Goal: Feedback & Contribution: Submit feedback/report problem

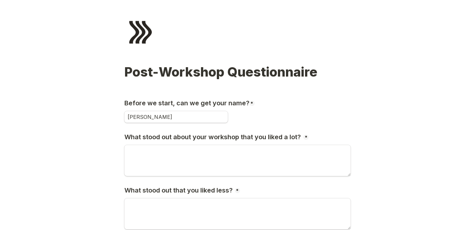
type input "[PERSON_NAME]"
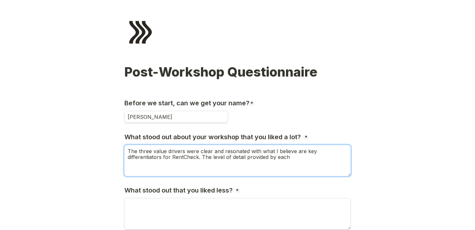
click at [211, 151] on textarea "The three value drivers were clear and resonated with what I believe are key di…" at bounding box center [237, 160] width 226 height 31
click at [302, 157] on textarea "The three value drivers were clear, easy to digest and resonated with what I be…" at bounding box center [237, 160] width 226 height 31
drag, startPoint x: 221, startPoint y: 156, endPoint x: 213, endPoint y: 155, distance: 7.8
click at [213, 155] on textarea "The three value drivers were clear, easy to digest and resonated with what I be…" at bounding box center [237, 160] width 226 height 31
drag, startPoint x: 329, startPoint y: 157, endPoint x: 342, endPoint y: 157, distance: 12.3
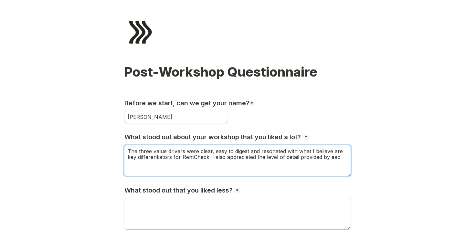
click at [342, 157] on textarea "The three value drivers were clear, easy to digest and resonated with what I be…" at bounding box center [237, 160] width 226 height 31
drag, startPoint x: 193, startPoint y: 164, endPoint x: 176, endPoint y: 164, distance: 17.1
click at [176, 164] on textarea "The three value drivers were clear, easy to digest and resonated with what I be…" at bounding box center [237, 160] width 226 height 31
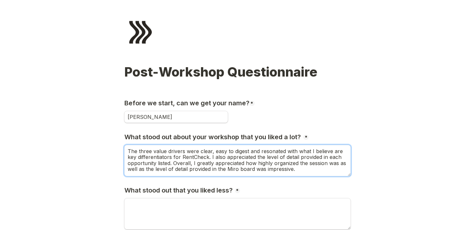
click at [240, 160] on textarea "The three value drivers were clear, easy to digest and resonated with what I be…" at bounding box center [237, 160] width 226 height 31
drag, startPoint x: 254, startPoint y: 169, endPoint x: 312, endPoint y: 169, distance: 57.5
click at [312, 169] on textarea "The three value drivers were clear, easy to digest and resonated with what I be…" at bounding box center [237, 160] width 226 height 31
paste textarea "reference"
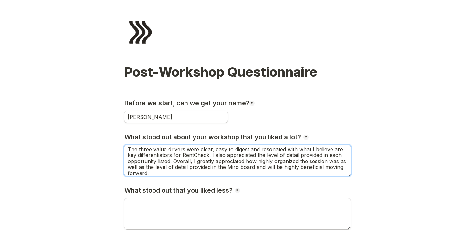
scroll to position [5, 0]
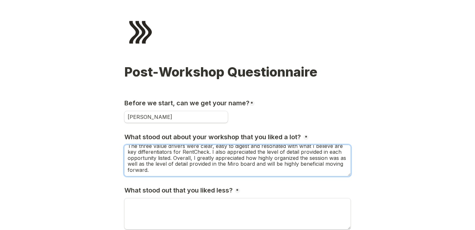
type textarea "The three value drivers were clear, easy to digest and resonated with what I be…"
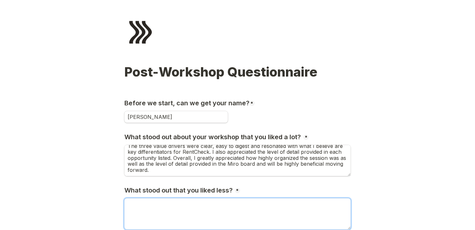
click at [182, 211] on textarea "What stood out that you liked less?" at bounding box center [237, 213] width 226 height 31
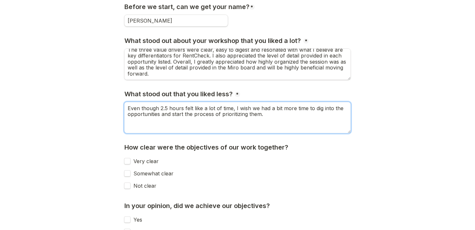
scroll to position [99, 0]
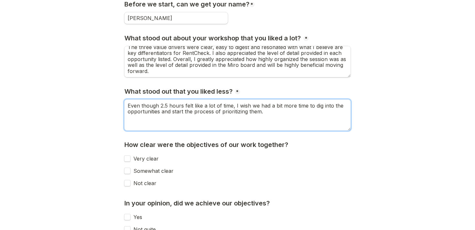
type textarea "Even though 2.5 hours felt like a lot of time, I wish we had a bit more time to…"
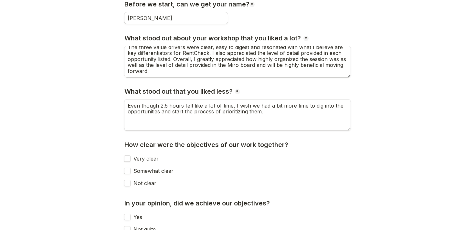
click at [128, 157] on input "Very clear" at bounding box center [127, 158] width 6 height 6
checkbox input "true"
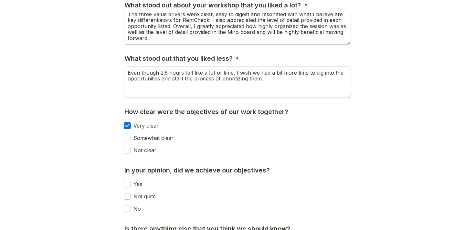
scroll to position [134, 0]
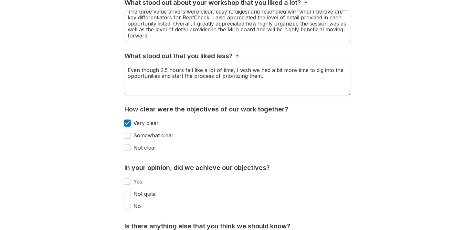
click at [132, 182] on label "Yes" at bounding box center [136, 182] width 12 height 6
click at [131, 182] on input "Yes" at bounding box center [127, 181] width 6 height 6
checkbox input "true"
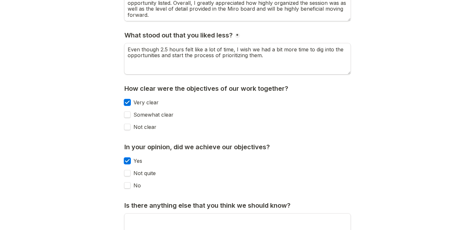
scroll to position [152, 0]
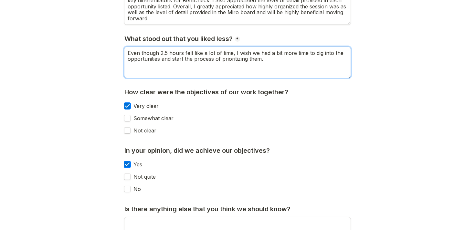
click at [266, 57] on textarea "Even though 2.5 hours felt like a lot of time, I wish we had a bit more time to…" at bounding box center [237, 62] width 226 height 31
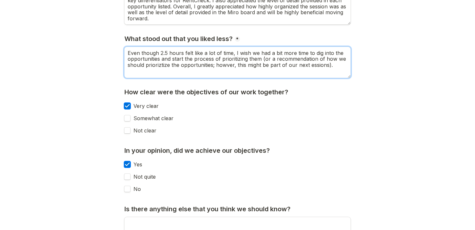
click at [162, 64] on textarea "Even though 2.5 hours felt like a lot of time, I wish we had a bit more time to…" at bounding box center [237, 62] width 226 height 31
click at [161, 66] on textarea "Even though 2.5 hours felt like a lot of time, I wish we had a bit more time to…" at bounding box center [237, 62] width 226 height 31
click at [252, 67] on textarea "Even though 2.5 hours felt like a lot of time, I wish we had a bit more time to…" at bounding box center [237, 62] width 226 height 31
drag, startPoint x: 334, startPoint y: 66, endPoint x: 265, endPoint y: 59, distance: 69.5
click at [265, 59] on textarea "Even though 2.5 hours felt like a lot of time, I wish we had a bit more time to…" at bounding box center [237, 62] width 226 height 31
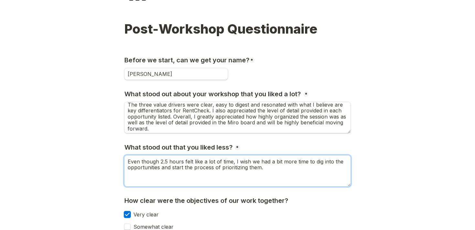
scroll to position [4, 0]
type textarea "Even though 2.5 hours felt like a lot of time, I wish we had a bit more time to…"
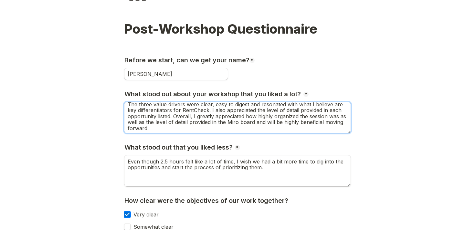
click at [170, 116] on textarea "The three value drivers were clear, easy to digest and resonated with what I be…" at bounding box center [237, 117] width 226 height 31
click at [243, 117] on textarea "The three value drivers were clear, easy to digest and resonated with what I be…" at bounding box center [237, 117] width 226 height 31
click at [235, 116] on textarea "The three value drivers were clear, easy to digest and resonated with what I be…" at bounding box center [237, 117] width 226 height 31
click at [246, 116] on textarea "The three value drivers were clear, easy to digest and resonated with what I be…" at bounding box center [237, 117] width 226 height 31
drag, startPoint x: 244, startPoint y: 117, endPoint x: 197, endPoint y: 115, distance: 46.9
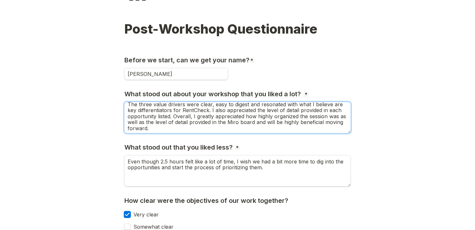
click at [197, 115] on textarea "The three value drivers were clear, easy to digest and resonated with what I be…" at bounding box center [237, 117] width 226 height 31
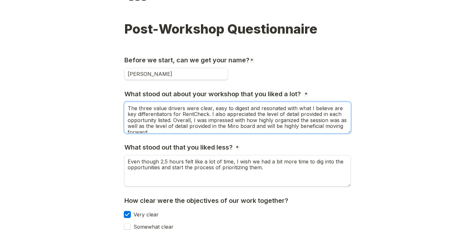
scroll to position [2, 0]
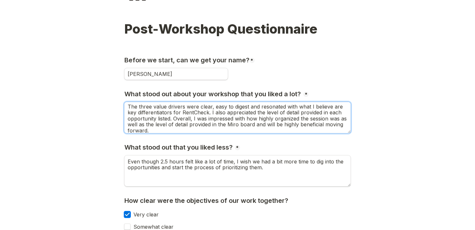
click at [163, 117] on textarea "The three value drivers were clear, easy to digest and resonated with what I be…" at bounding box center [237, 117] width 226 height 31
click at [264, 126] on textarea "The three value drivers were clear, easy to digest and resonated with what I be…" at bounding box center [237, 117] width 226 height 31
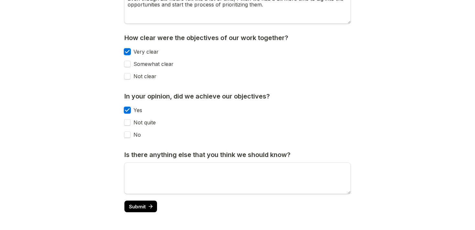
scroll to position [206, 0]
type textarea "The three value drivers were clear, easy to digest and resonated with what I be…"
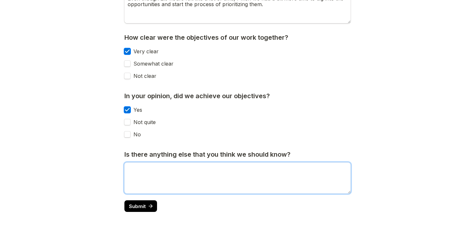
click at [190, 180] on textarea "Is there anything else that you think we should know?" at bounding box center [237, 177] width 226 height 31
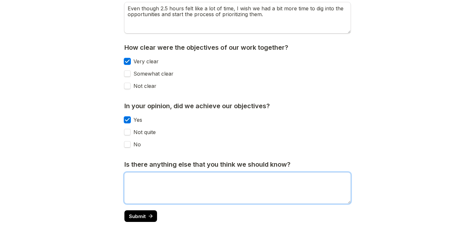
scroll to position [207, 0]
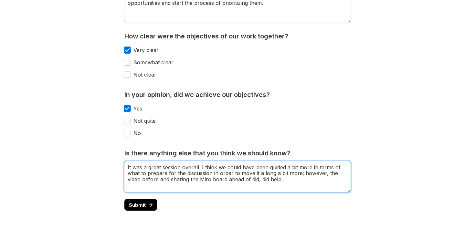
click at [180, 174] on textarea "It was a great session overall. I think we could have been guided a bit more in…" at bounding box center [237, 176] width 226 height 31
click at [272, 173] on textarea "It was a great session overall. I think we could have been guided a bit more in…" at bounding box center [237, 176] width 226 height 31
click at [298, 172] on textarea "It was a great session overall. I think we could have been guided a bit more in…" at bounding box center [237, 176] width 226 height 31
click at [183, 181] on textarea "It was a great session overall. I think we could have been guided a bit more in…" at bounding box center [237, 176] width 226 height 31
click at [195, 184] on textarea "It was a great session overall. I think we could have been guided a bit more in…" at bounding box center [237, 176] width 226 height 31
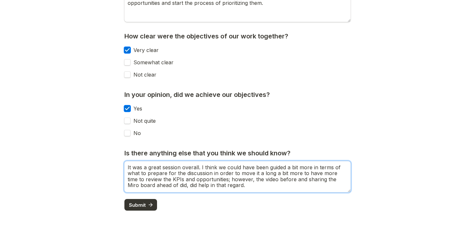
type textarea "It was a great session overall. I think we could have been guided a bit more in…"
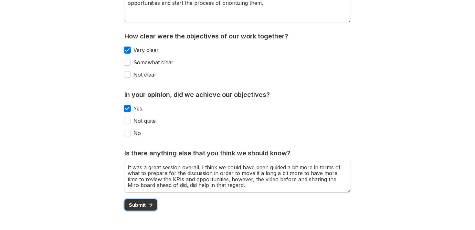
click at [137, 206] on span "Submit" at bounding box center [137, 205] width 17 height 5
